Goal: Task Accomplishment & Management: Complete application form

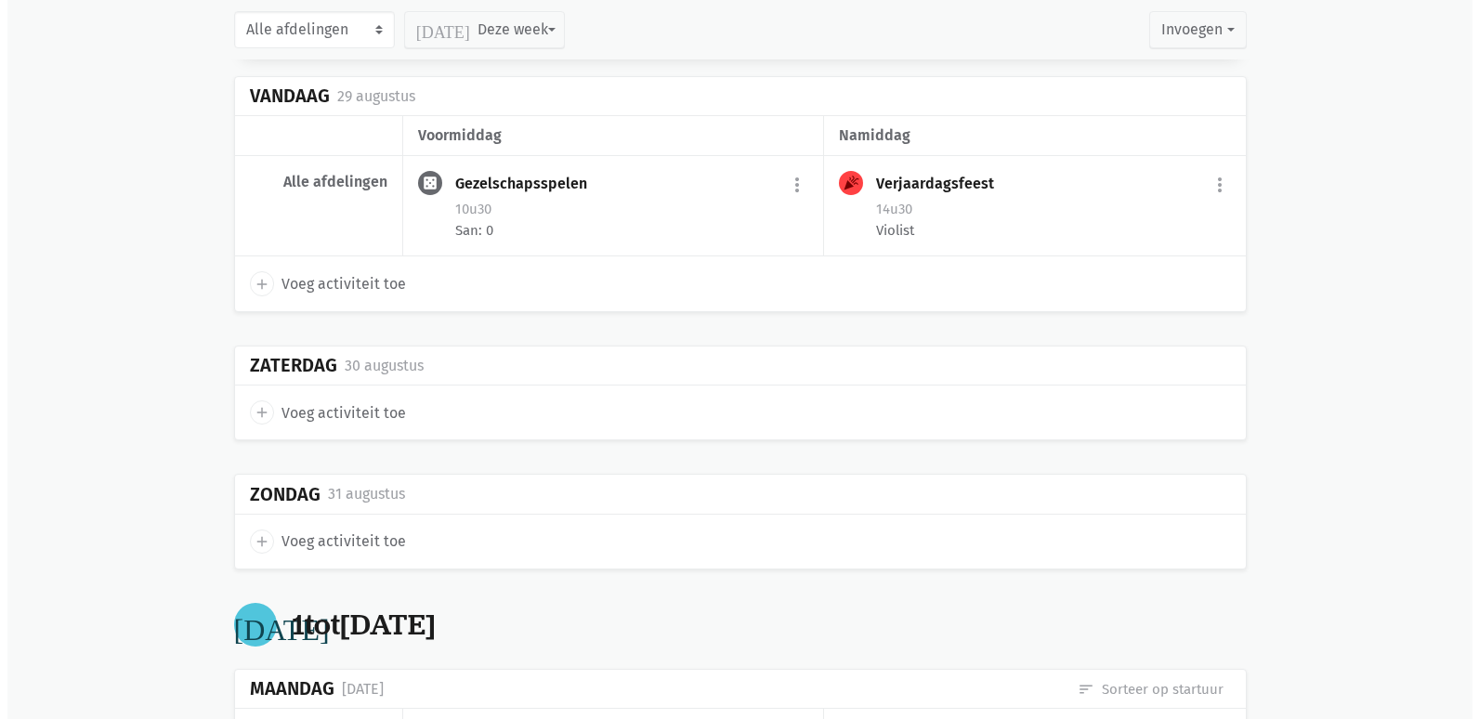
scroll to position [279, 0]
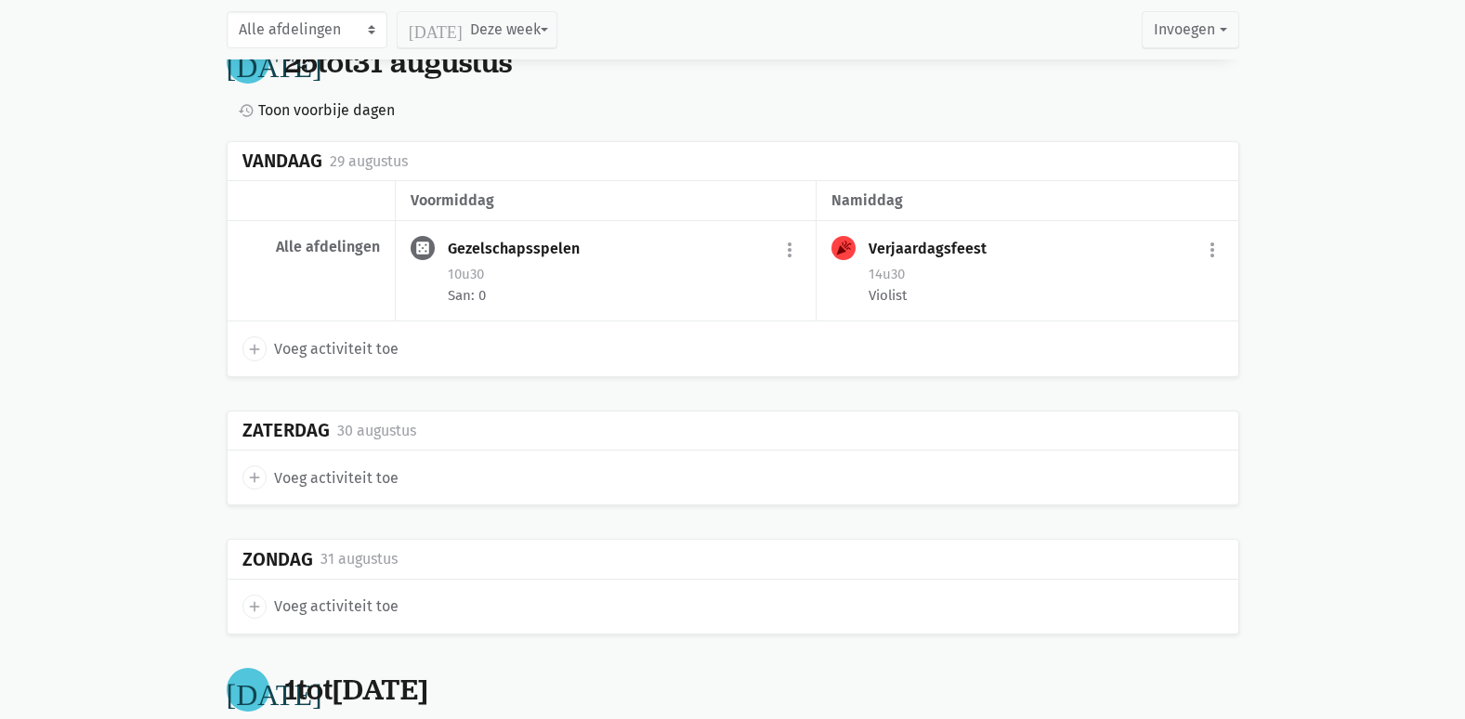
click at [345, 476] on span "Voeg activiteit toe" at bounding box center [336, 478] width 124 height 24
select select "14:00"
select select "15:00"
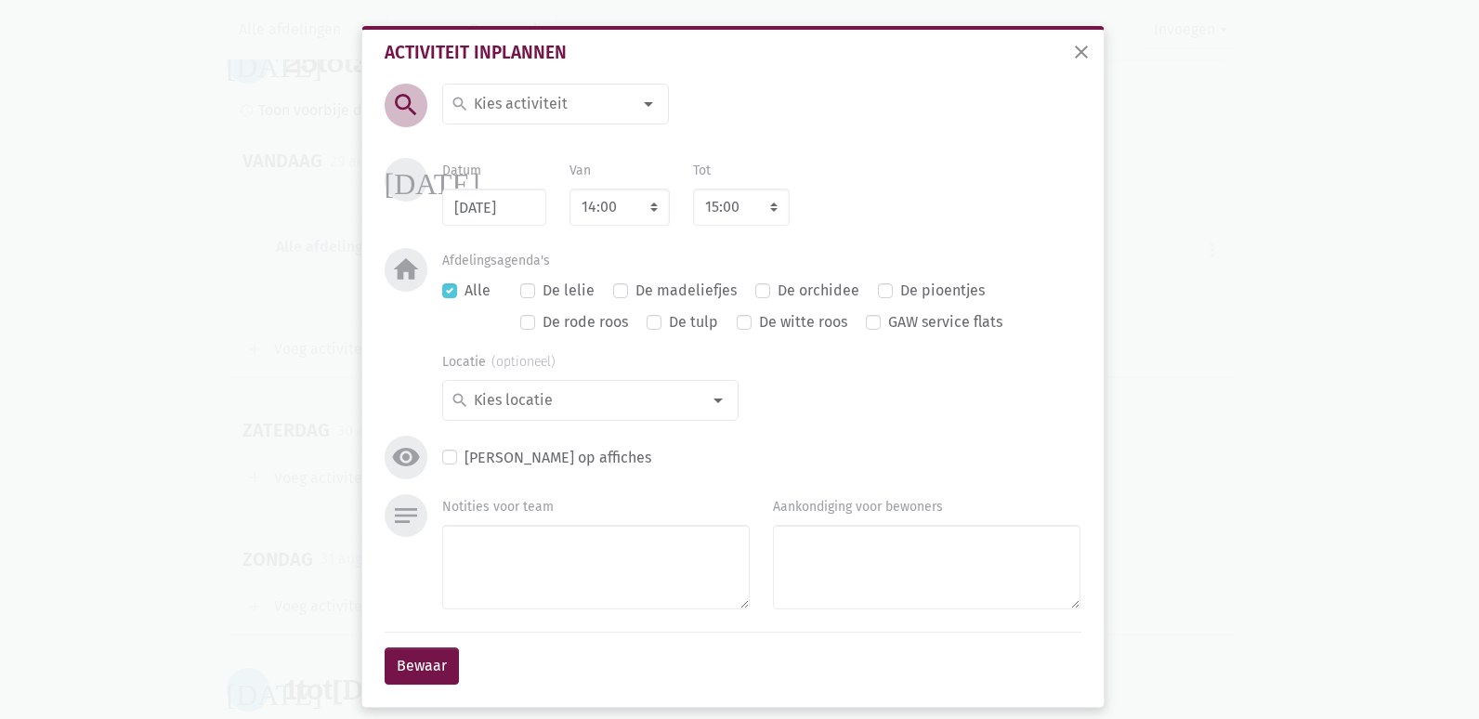
click at [641, 100] on div at bounding box center [648, 103] width 37 height 37
type input "hog"
click at [577, 139] on span "Hoger-Lager" at bounding box center [563, 141] width 226 height 24
click at [543, 565] on textarea "Notities voor team" at bounding box center [595, 567] width 307 height 85
type textarea "grote kaarten"
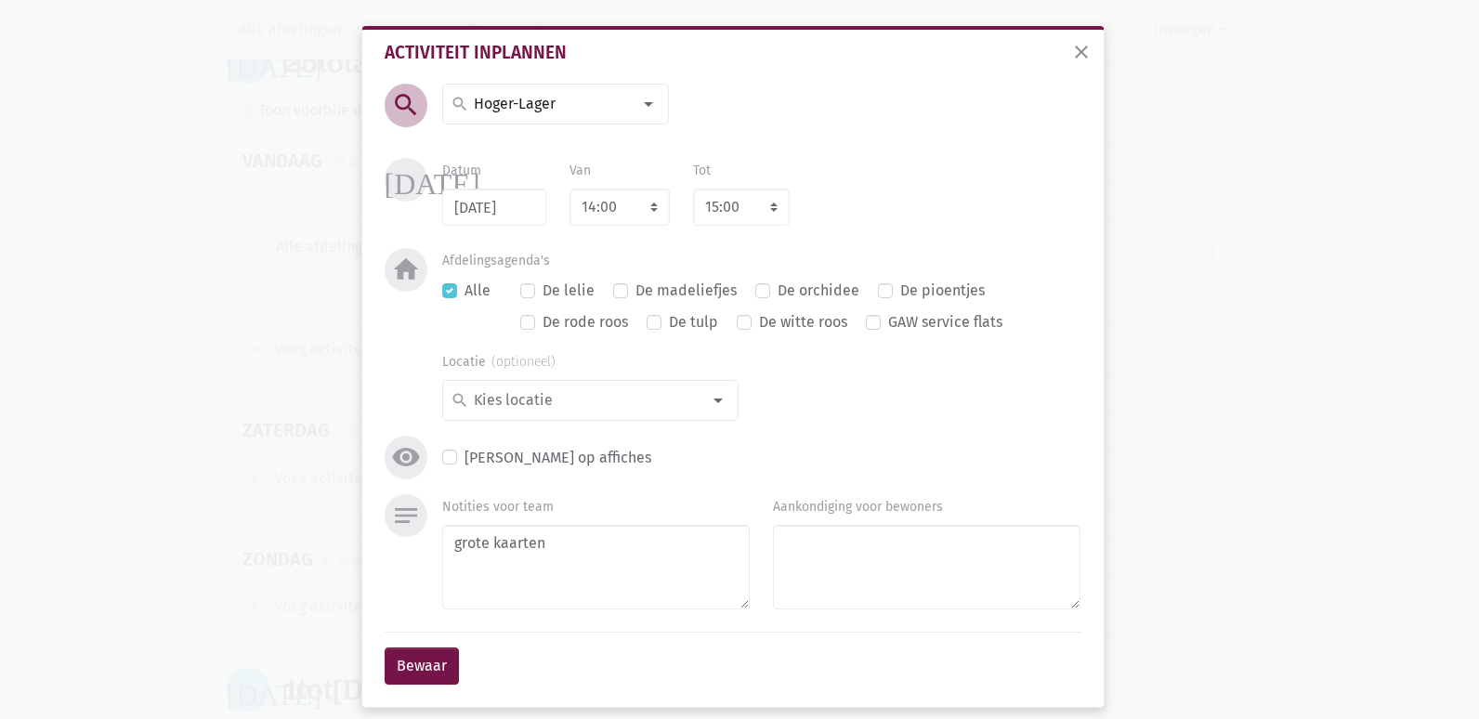
click at [635, 291] on label "De madeliefjes" at bounding box center [685, 291] width 101 height 24
click at [617, 291] on input "De madeliefjes" at bounding box center [620, 289] width 15 height 20
checkbox input "true"
checkbox input "false"
click at [716, 413] on div at bounding box center [717, 400] width 37 height 37
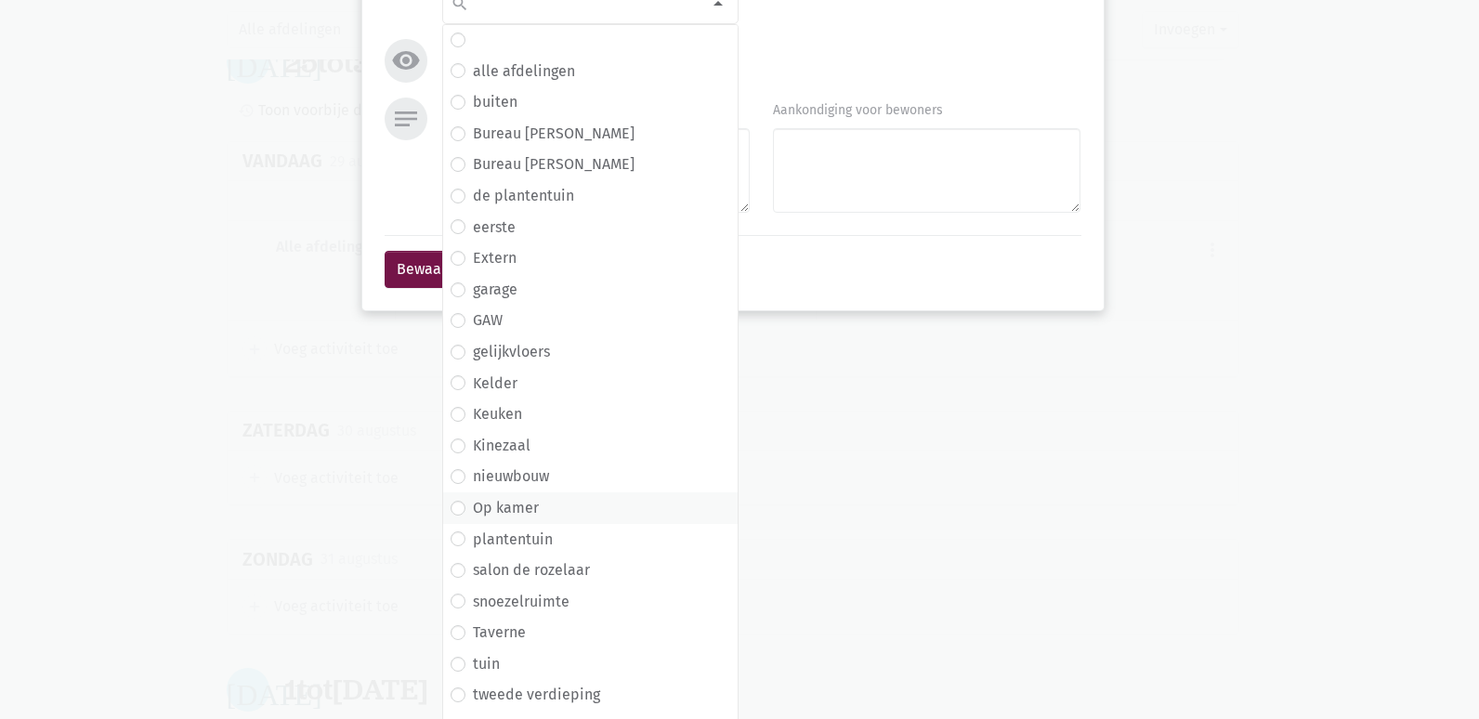
scroll to position [421, 0]
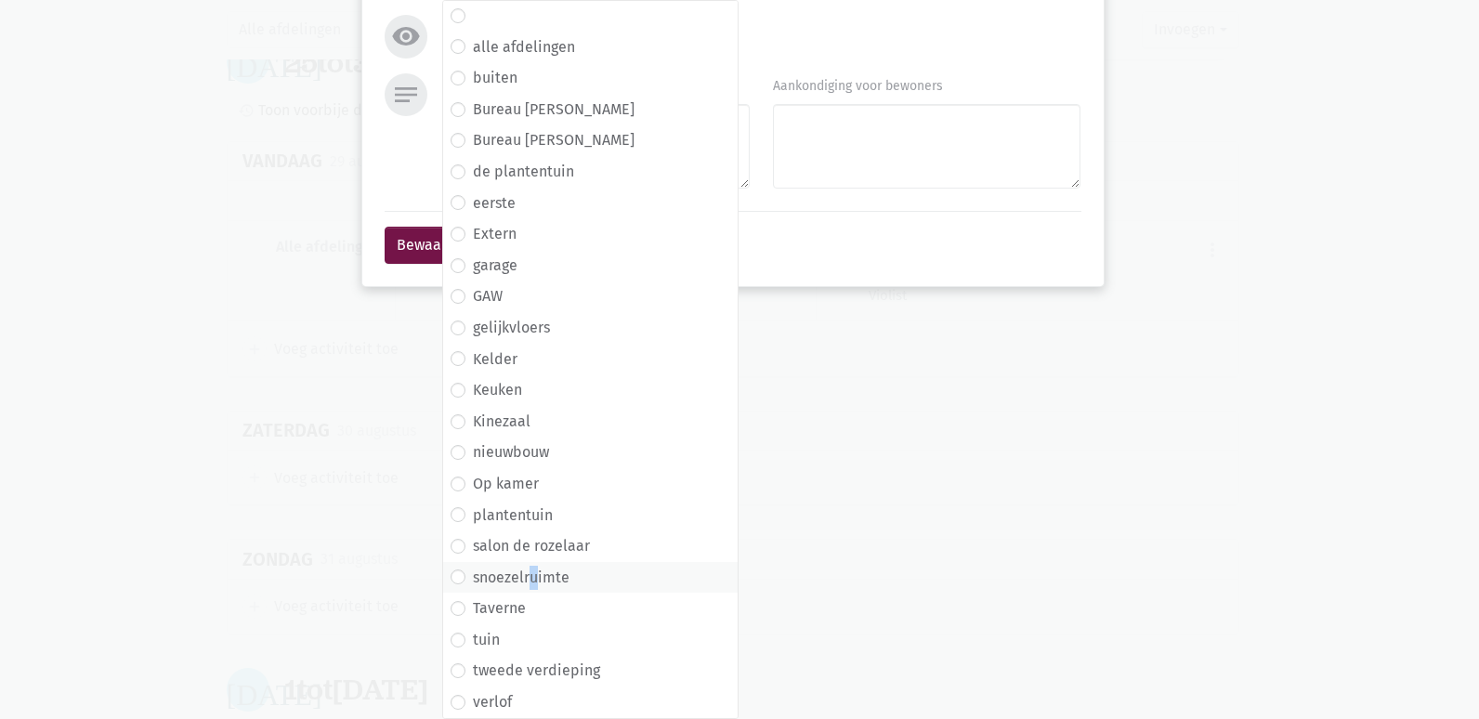
click at [528, 580] on label "snoezelruimte" at bounding box center [521, 578] width 97 height 24
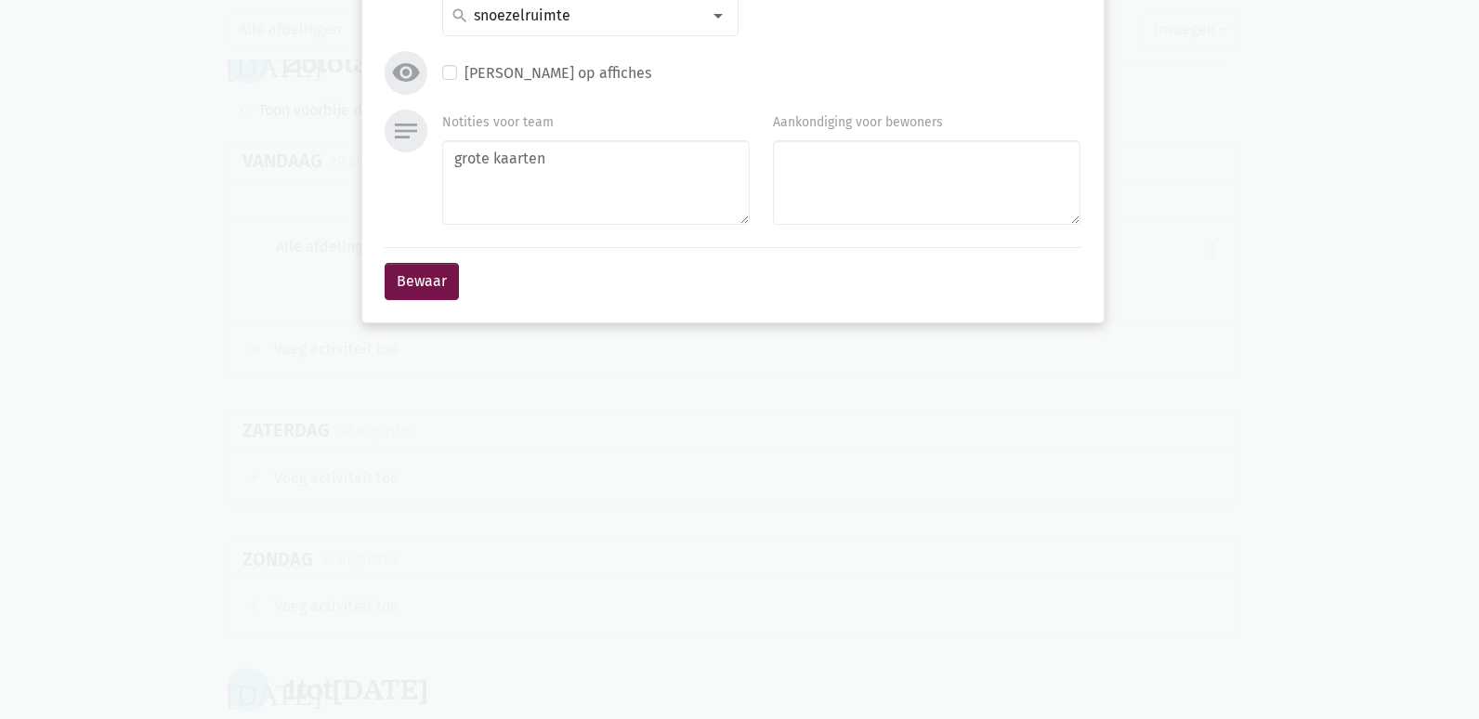
scroll to position [15, 0]
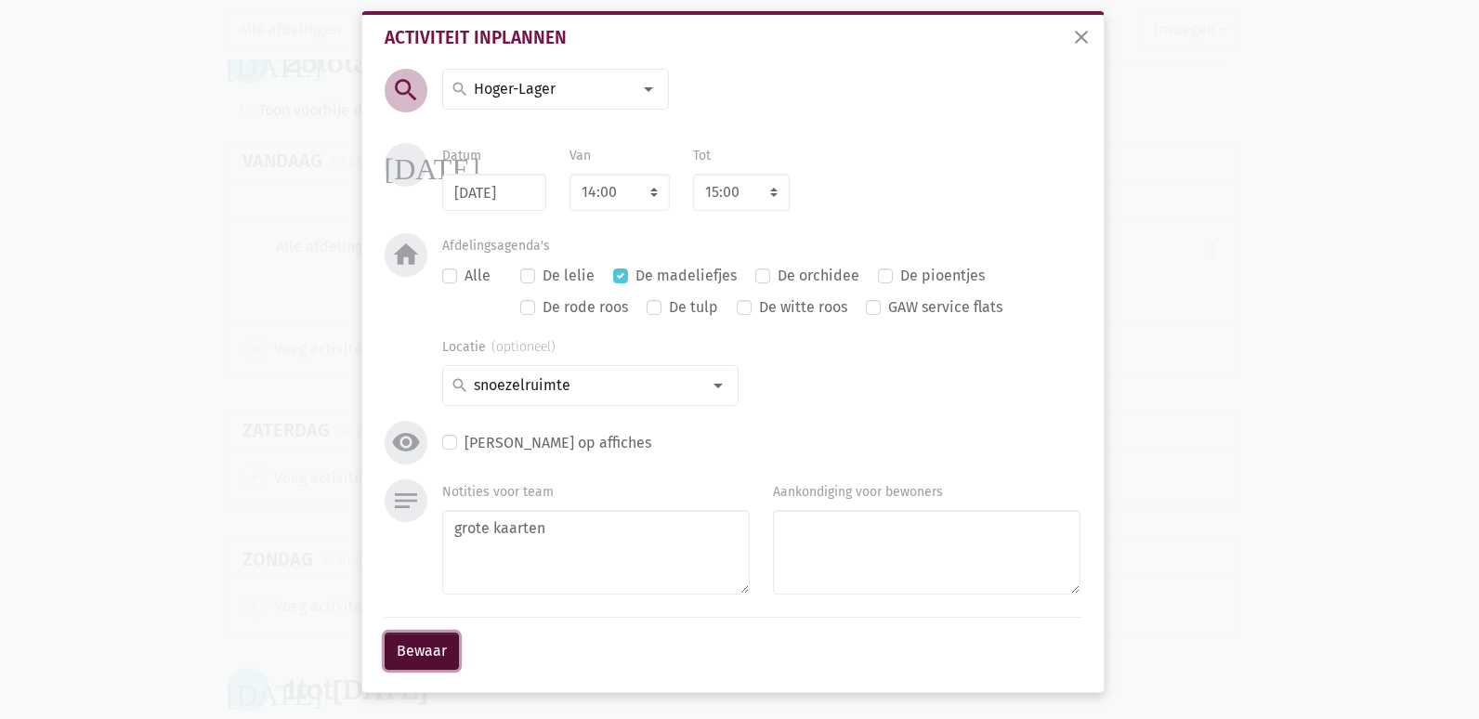
drag, startPoint x: 528, startPoint y: 580, endPoint x: 419, endPoint y: 664, distance: 138.4
click at [419, 664] on button "Bewaar" at bounding box center [422, 651] width 74 height 37
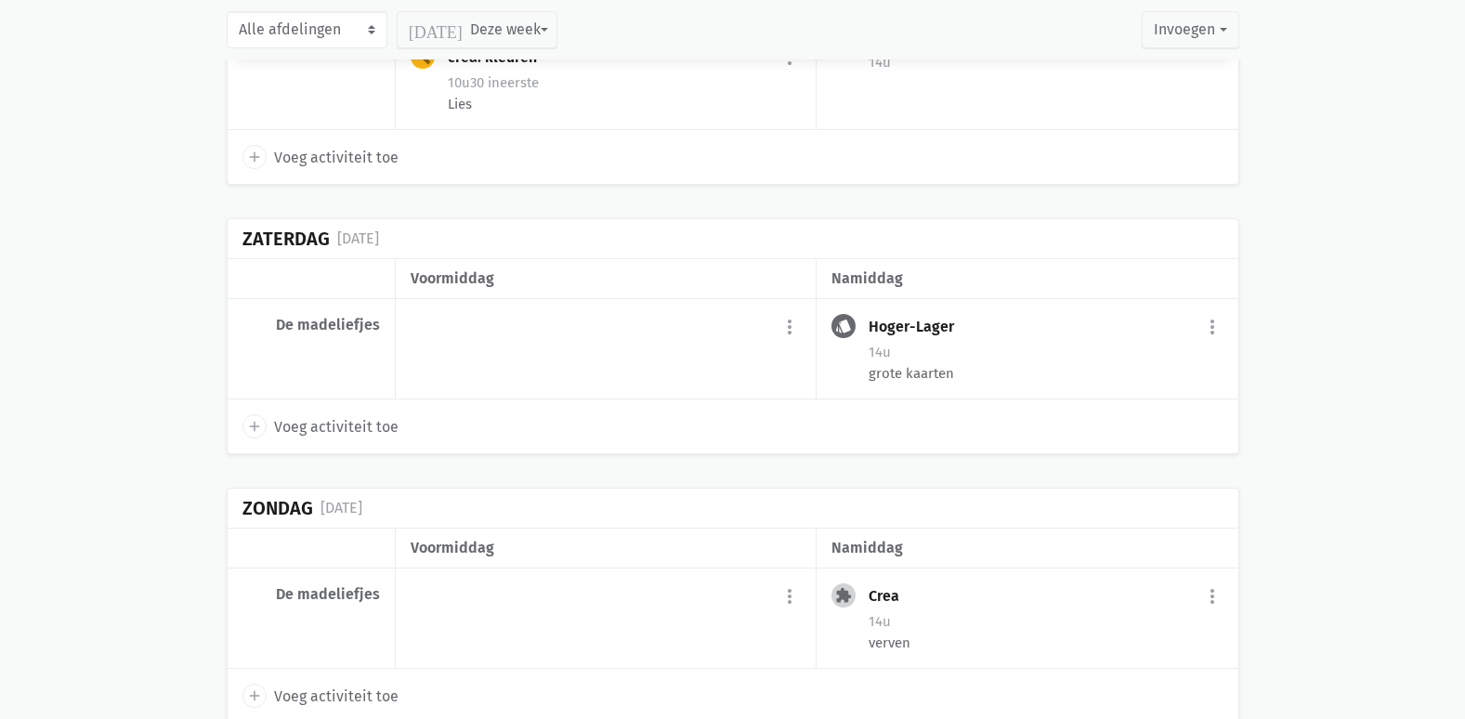
scroll to position [3282, 0]
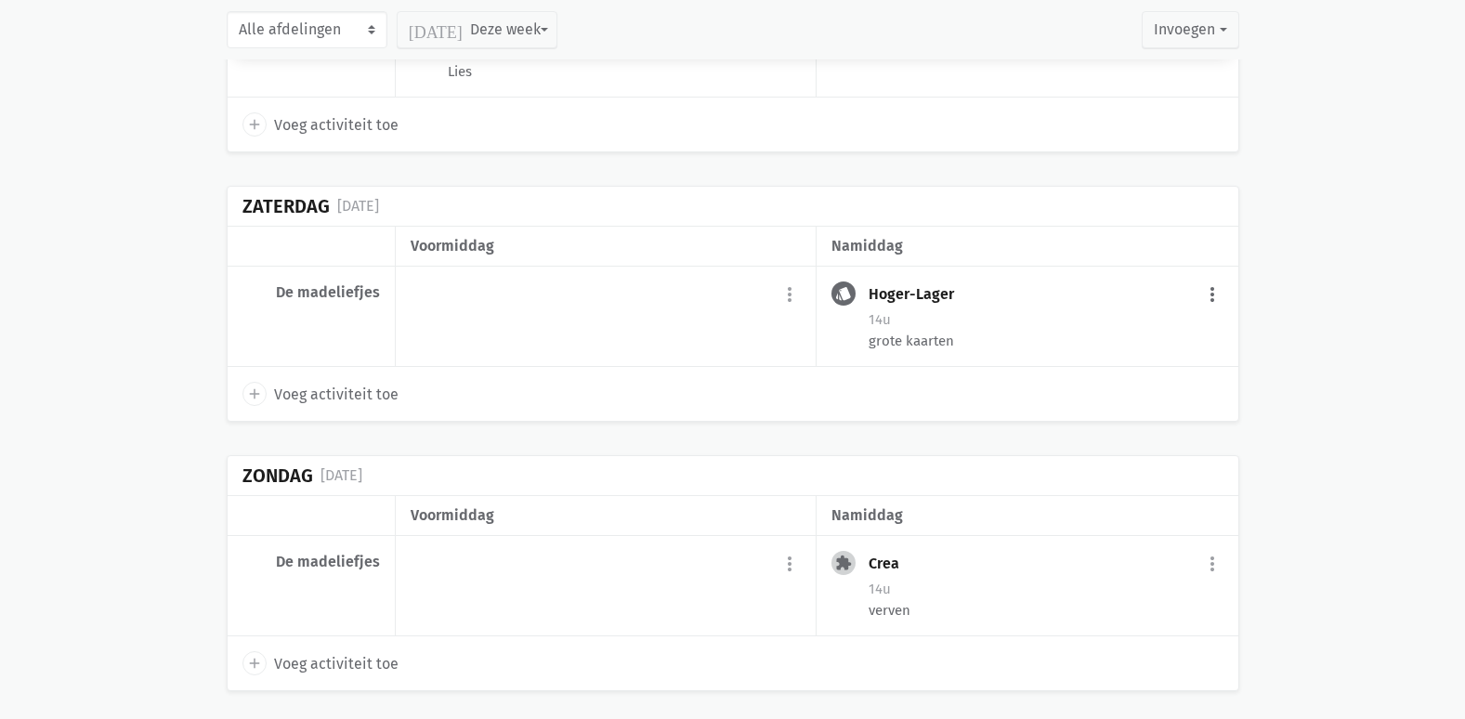
click at [1214, 313] on button "more_vert" at bounding box center [1212, 295] width 22 height 35
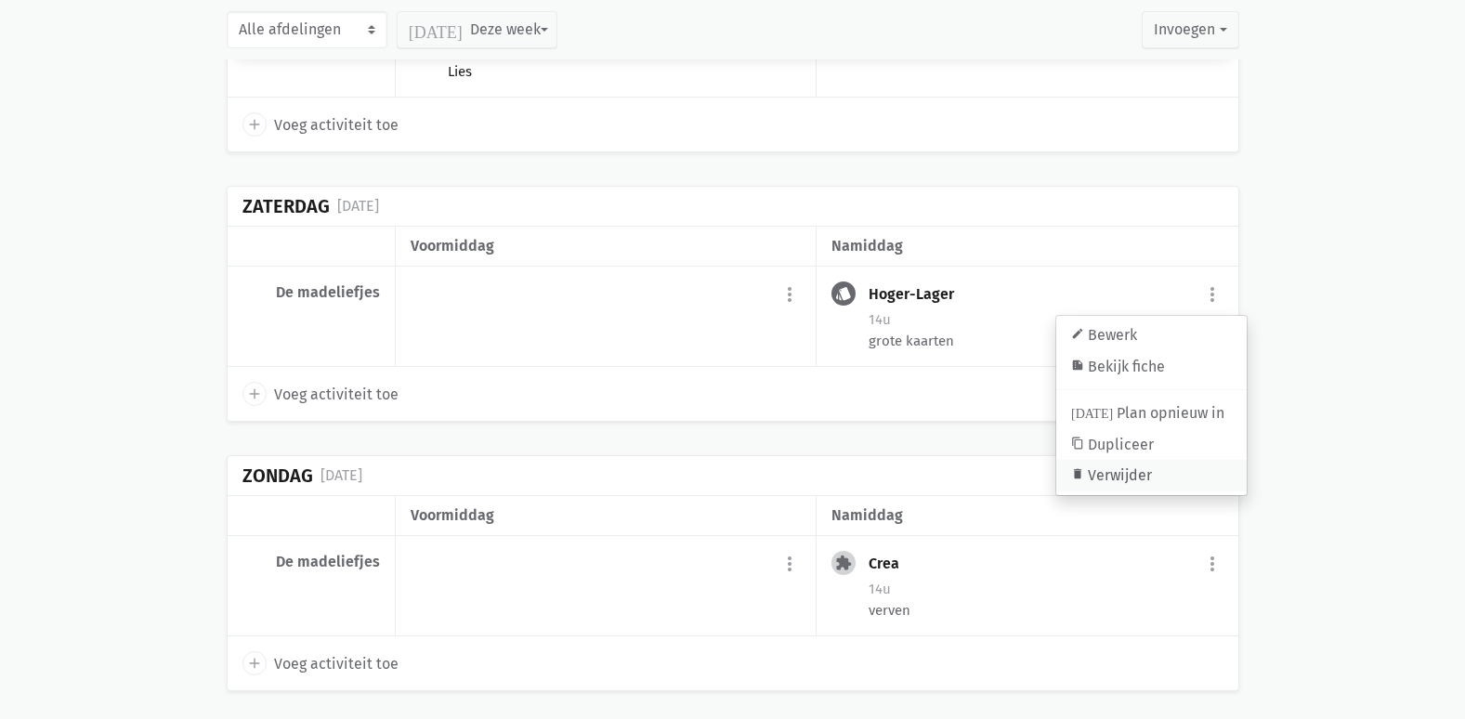
drag, startPoint x: 1107, startPoint y: 500, endPoint x: 800, endPoint y: 89, distance: 512.9
click at [1108, 491] on link "delete Verwijder" at bounding box center [1151, 476] width 190 height 32
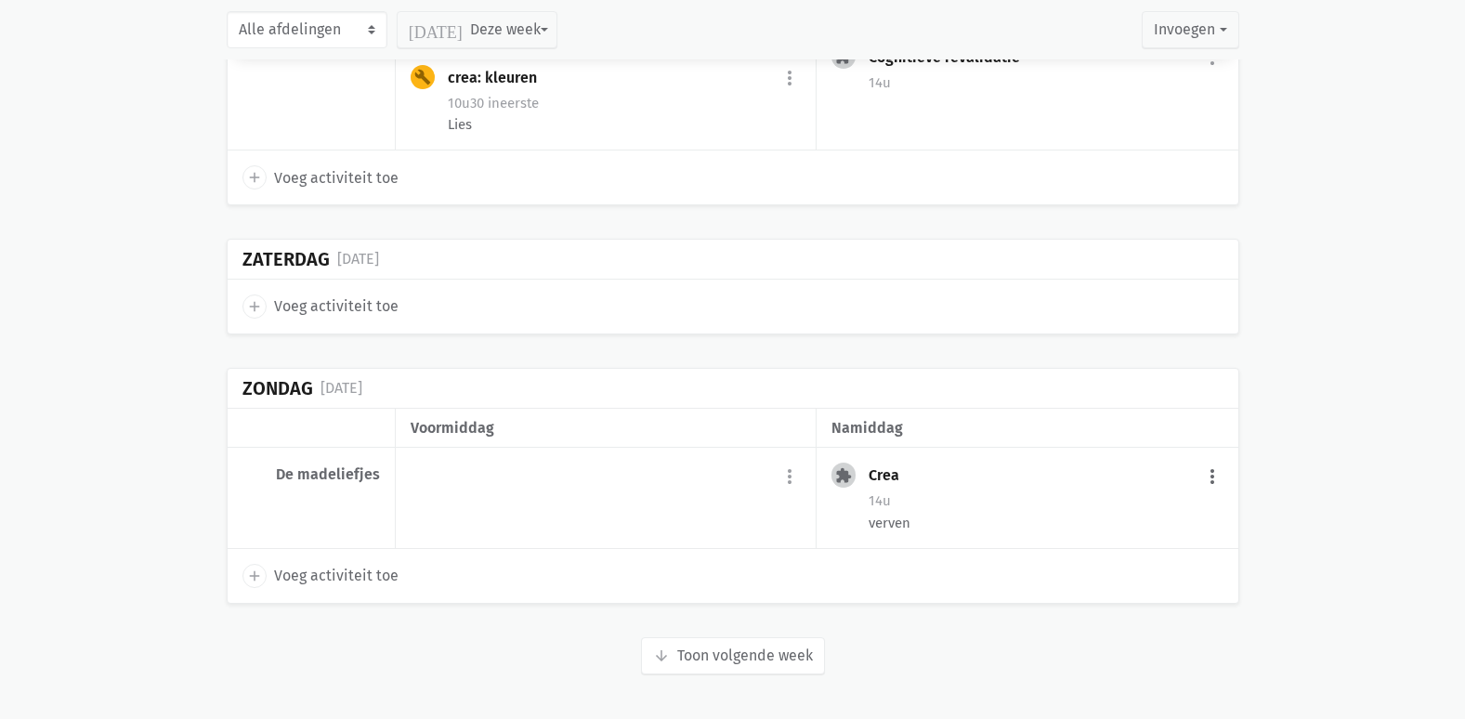
click at [1202, 480] on button "more_vert" at bounding box center [1212, 476] width 22 height 35
drag, startPoint x: 1122, startPoint y: 666, endPoint x: 795, endPoint y: 78, distance: 672.7
click at [1122, 665] on link "delete Verwijder" at bounding box center [1151, 658] width 190 height 32
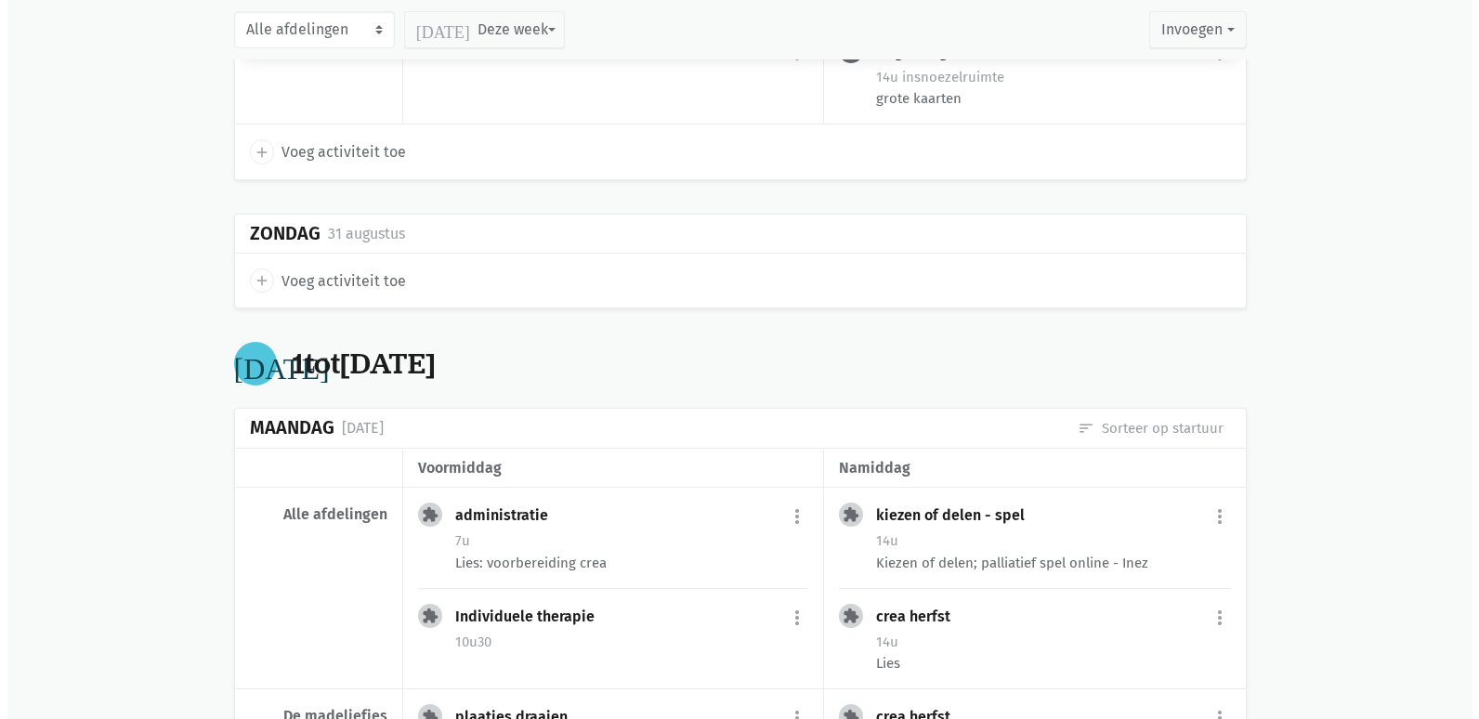
scroll to position [602, 0]
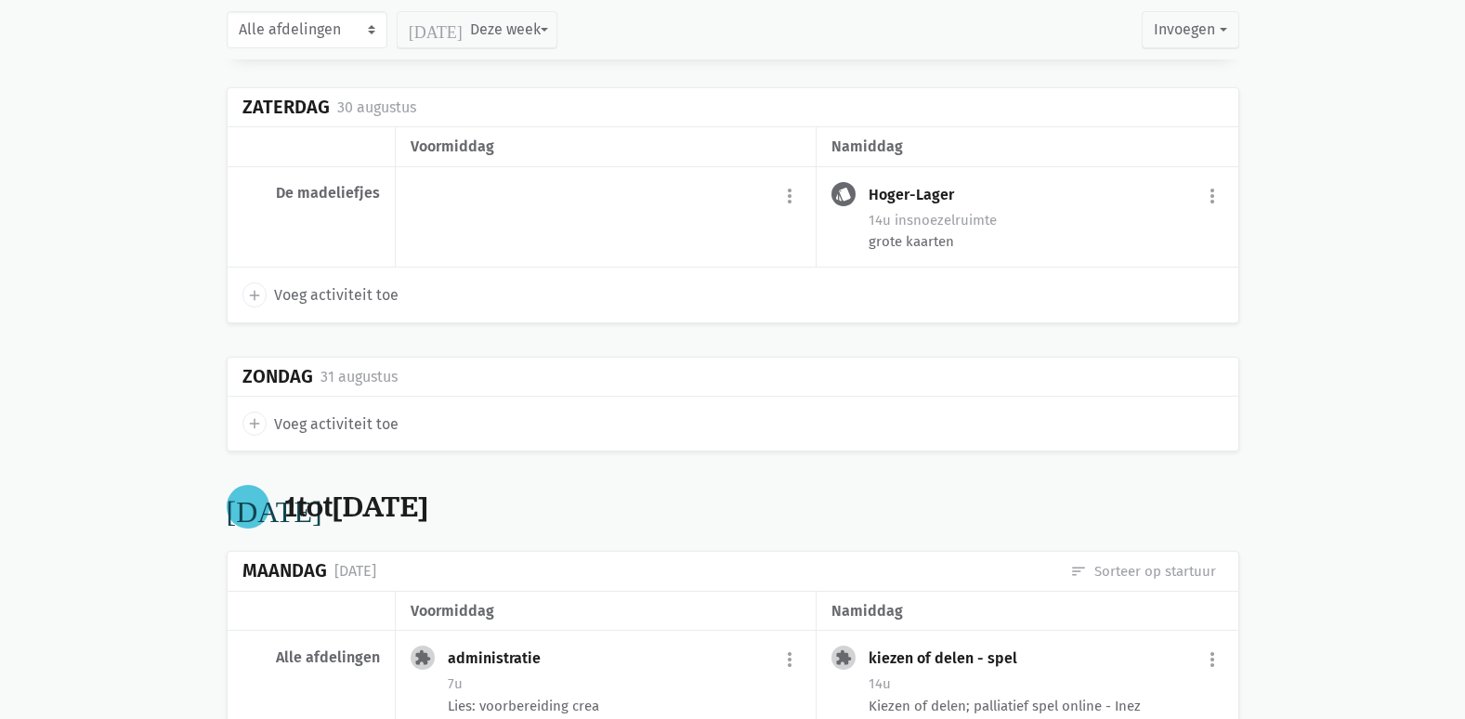
click at [355, 426] on span "Voeg activiteit toe" at bounding box center [336, 424] width 124 height 24
select select "14:00"
select select "15:00"
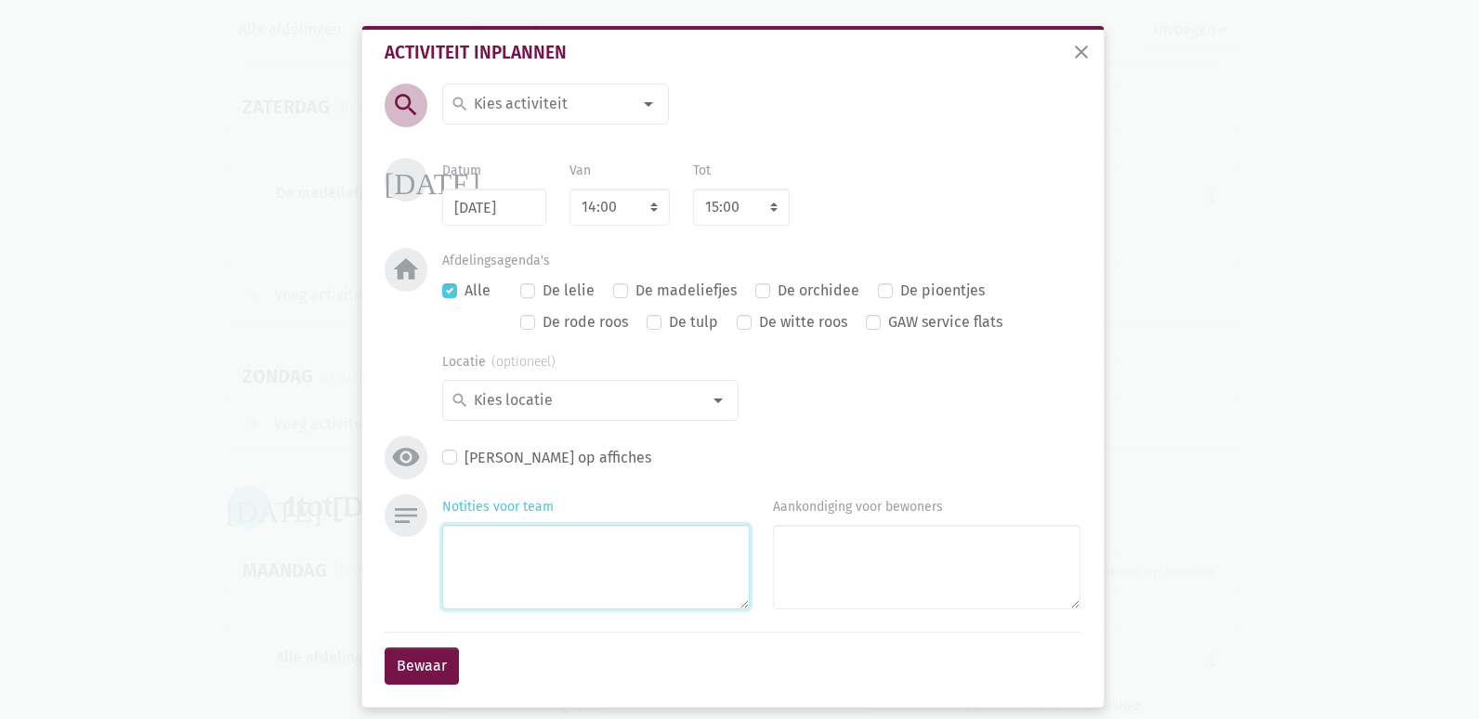
click at [492, 570] on textarea "Notities voor team" at bounding box center [595, 567] width 307 height 85
type textarea "v"
click at [632, 111] on div at bounding box center [648, 103] width 37 height 37
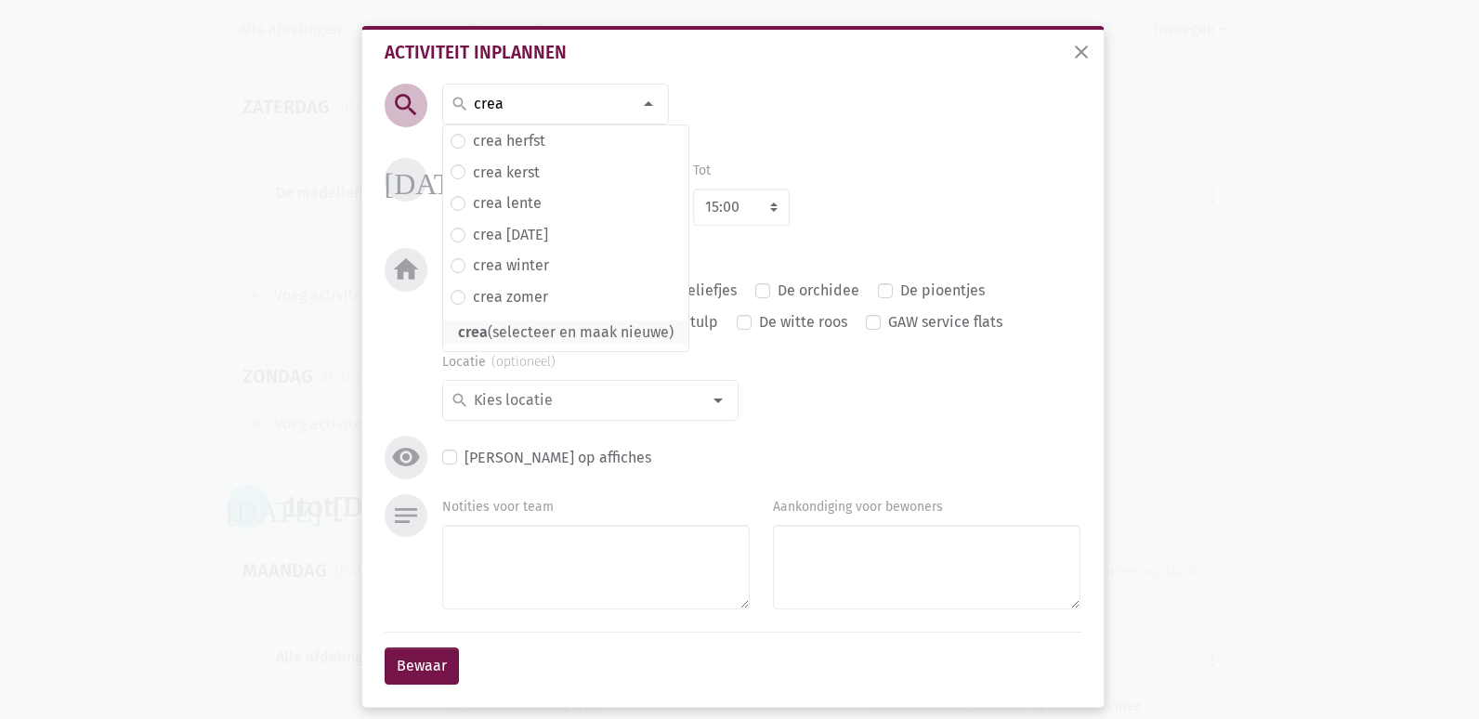
type input "crea"
click at [460, 332] on span "crea" at bounding box center [473, 332] width 30 height 18
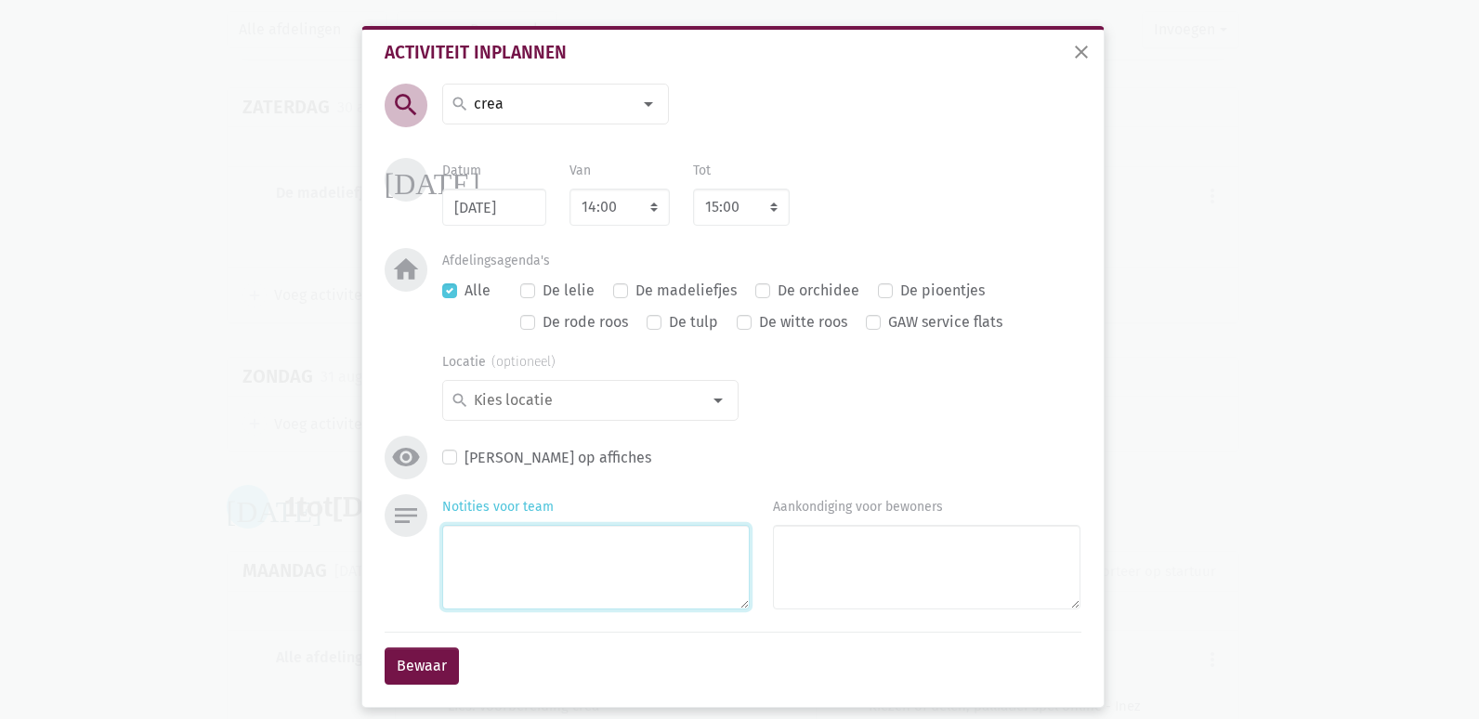
click at [483, 551] on textarea "Notities voor team" at bounding box center [595, 567] width 307 height 85
type textarea "verven"
click at [635, 294] on label "De madeliefjes" at bounding box center [685, 291] width 101 height 24
click at [613, 294] on input "De madeliefjes" at bounding box center [620, 289] width 15 height 20
checkbox input "true"
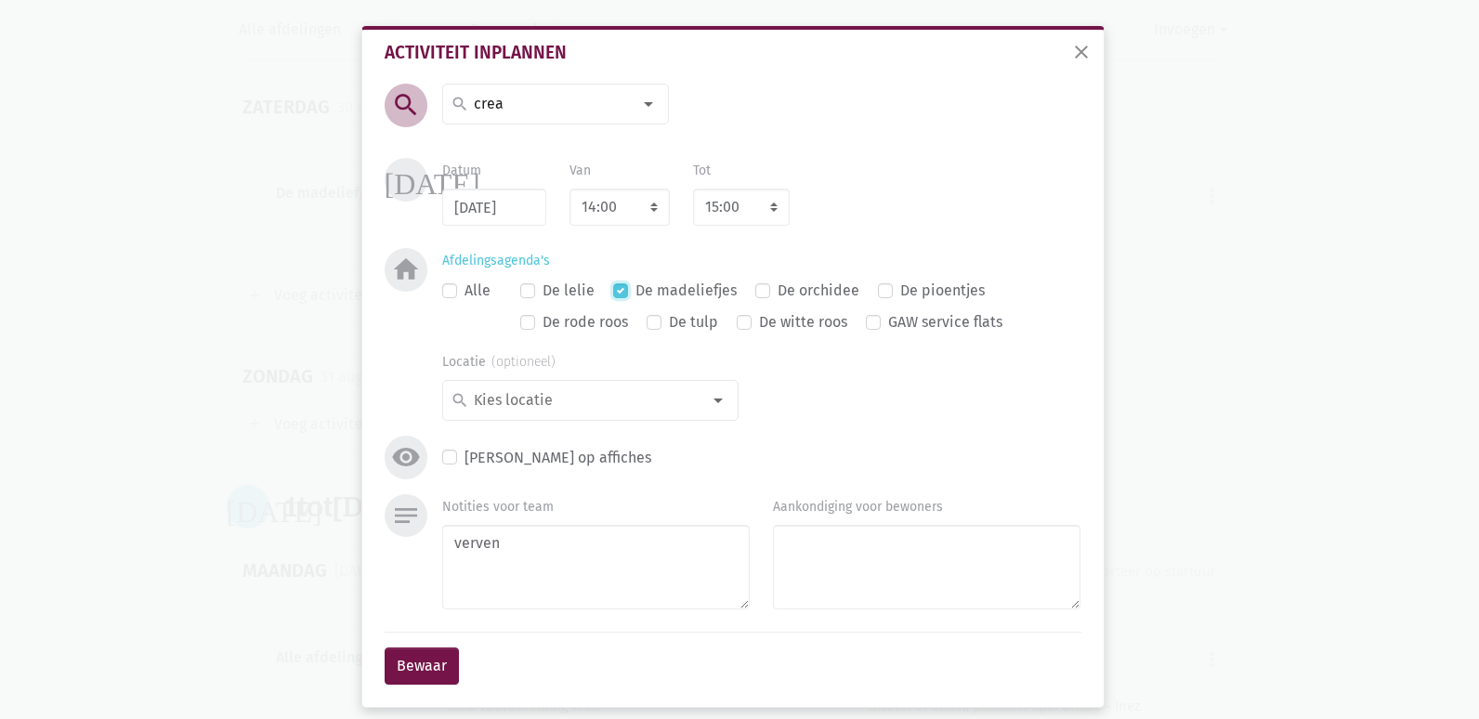
checkbox input "false"
click at [706, 410] on div at bounding box center [717, 400] width 37 height 37
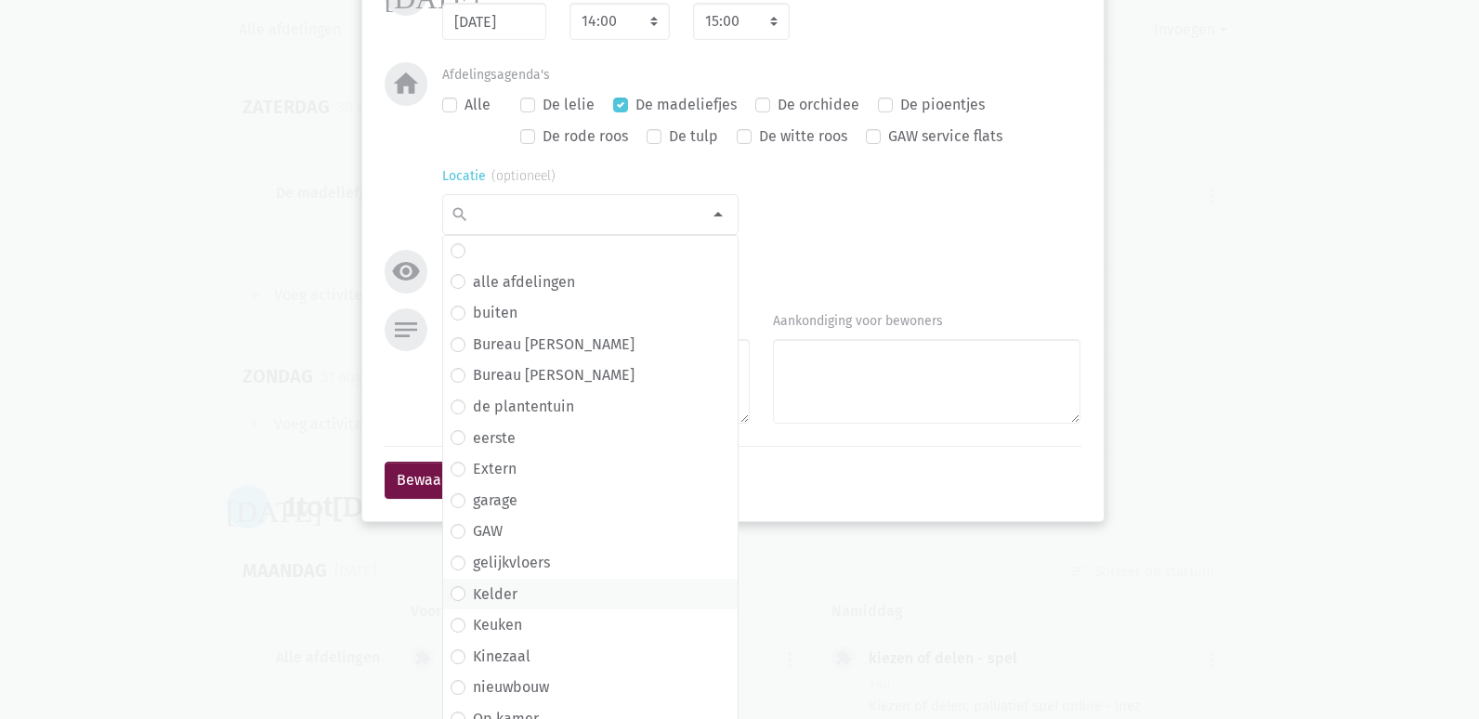
scroll to position [421, 0]
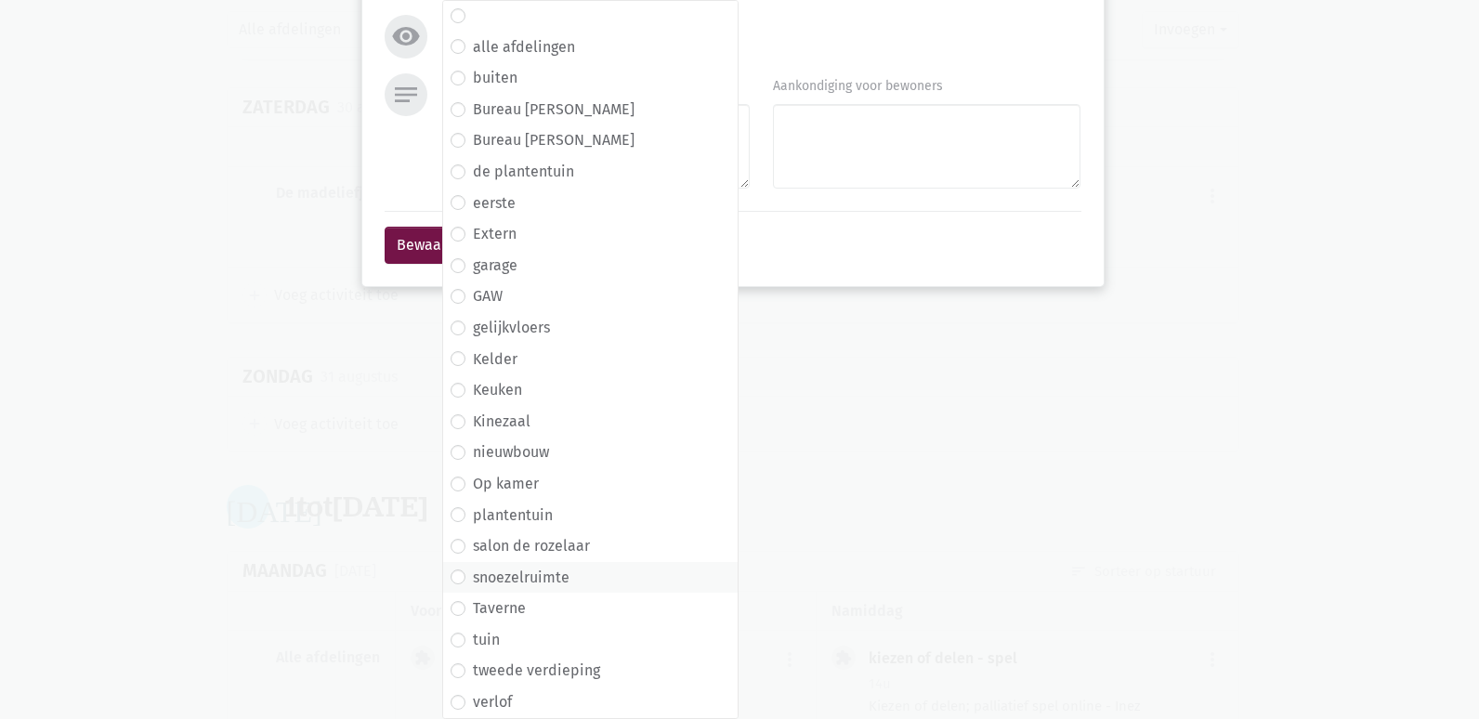
click at [543, 563] on span "snoezelruimte" at bounding box center [590, 578] width 294 height 32
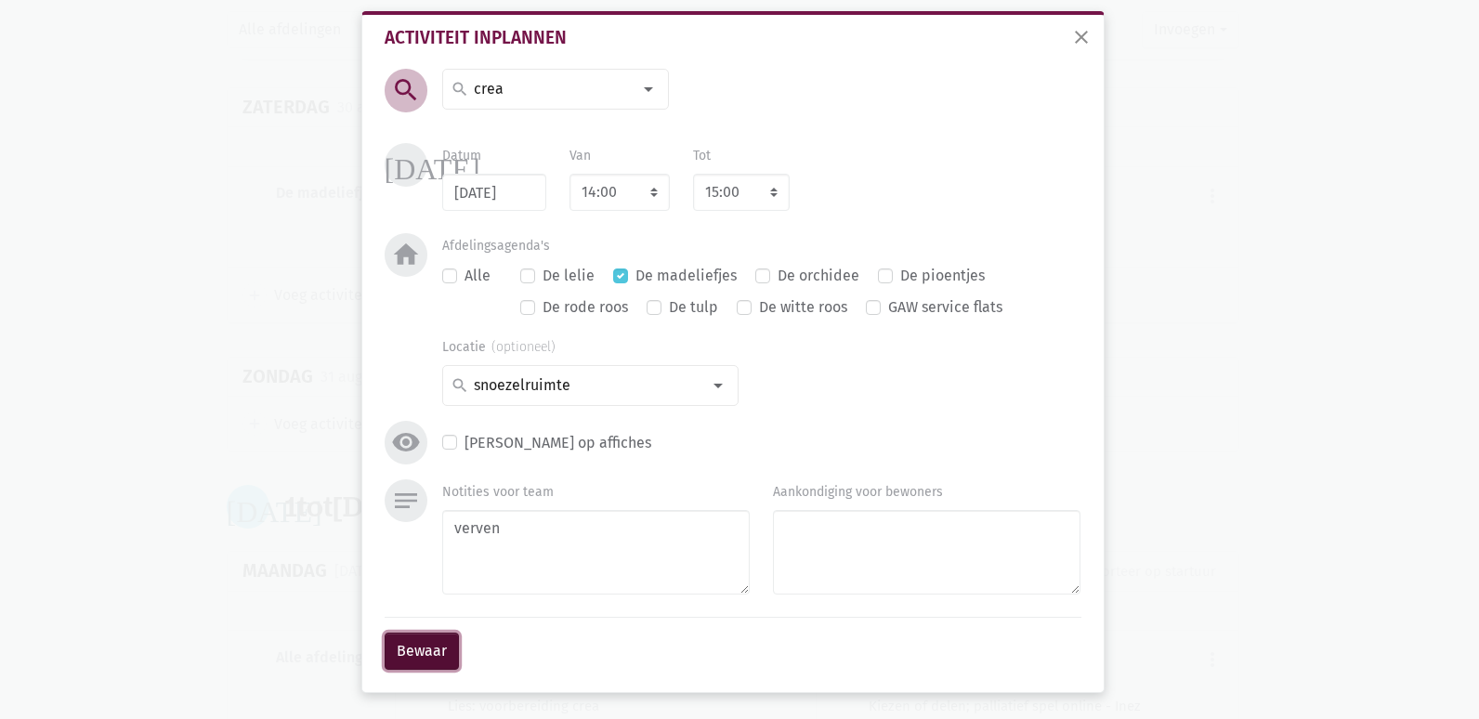
click at [419, 655] on button "Bewaar" at bounding box center [422, 651] width 74 height 37
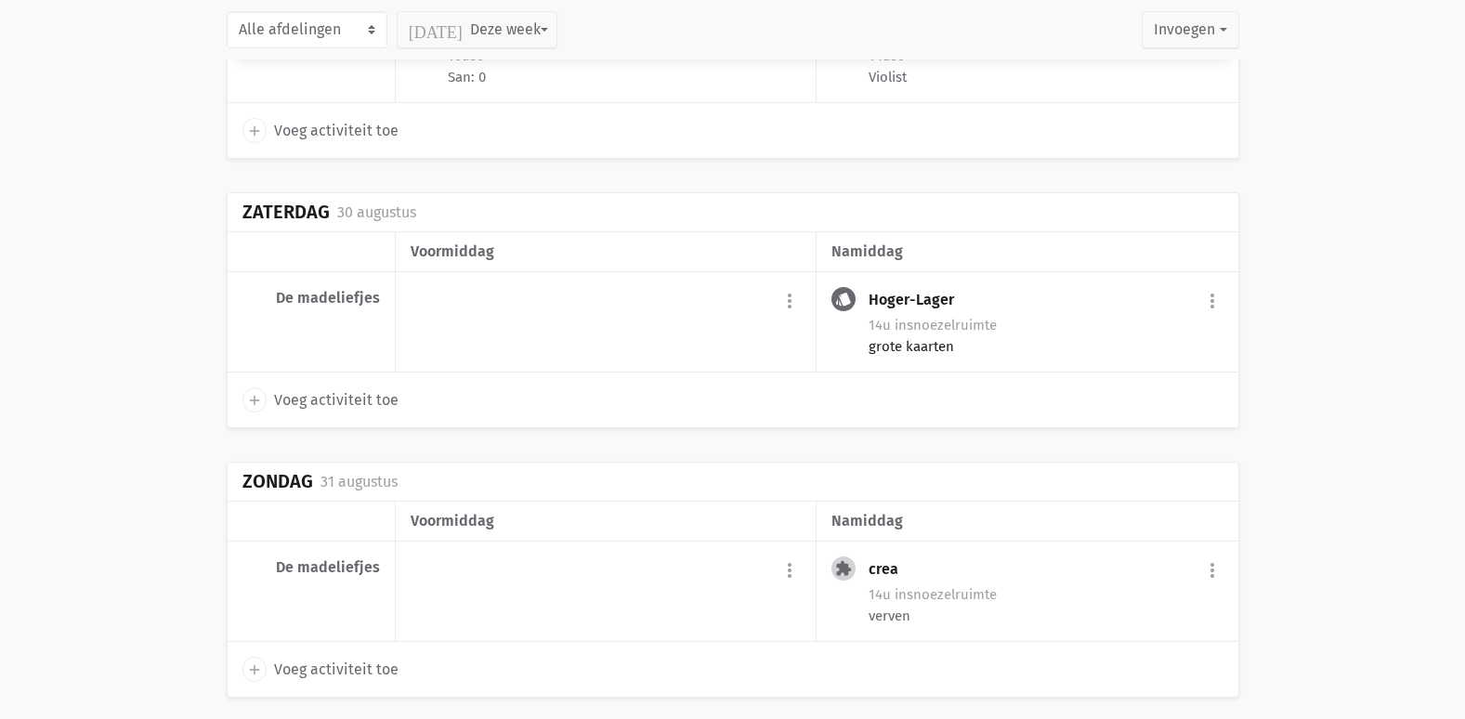
scroll to position [487, 0]
